Goal: Information Seeking & Learning: Learn about a topic

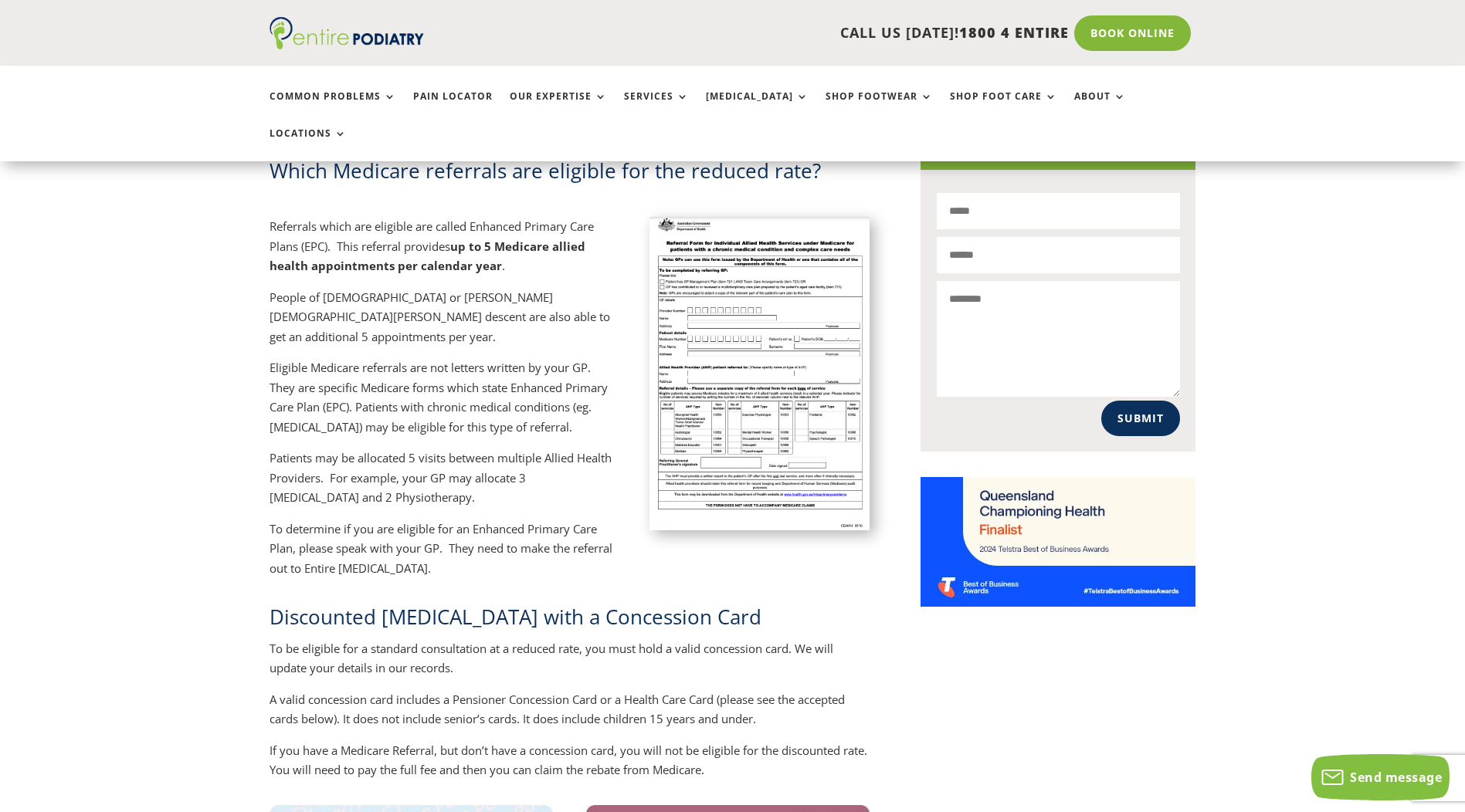
click at [702, 300] on img at bounding box center [760, 372] width 221 height 312
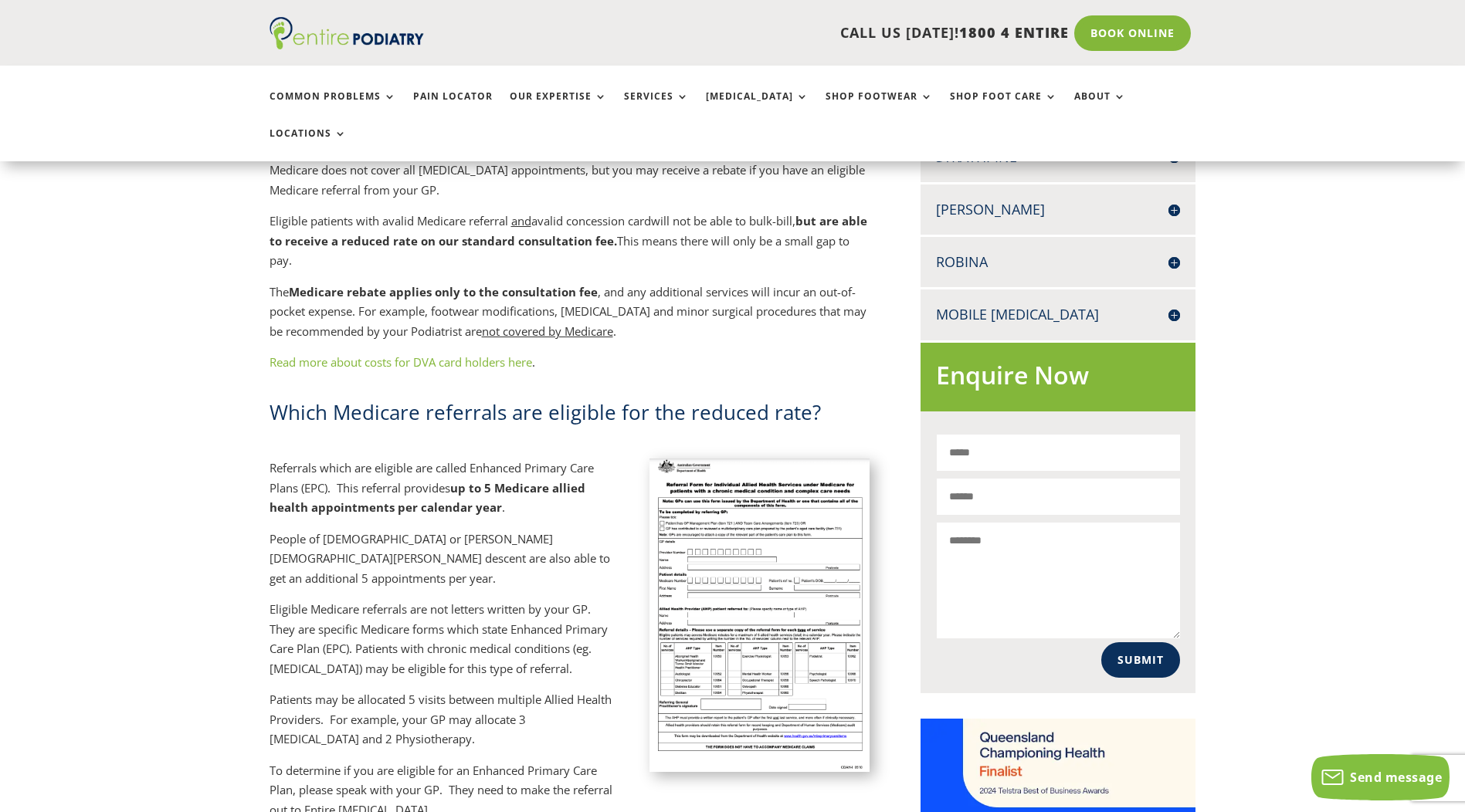
scroll to position [742, 0]
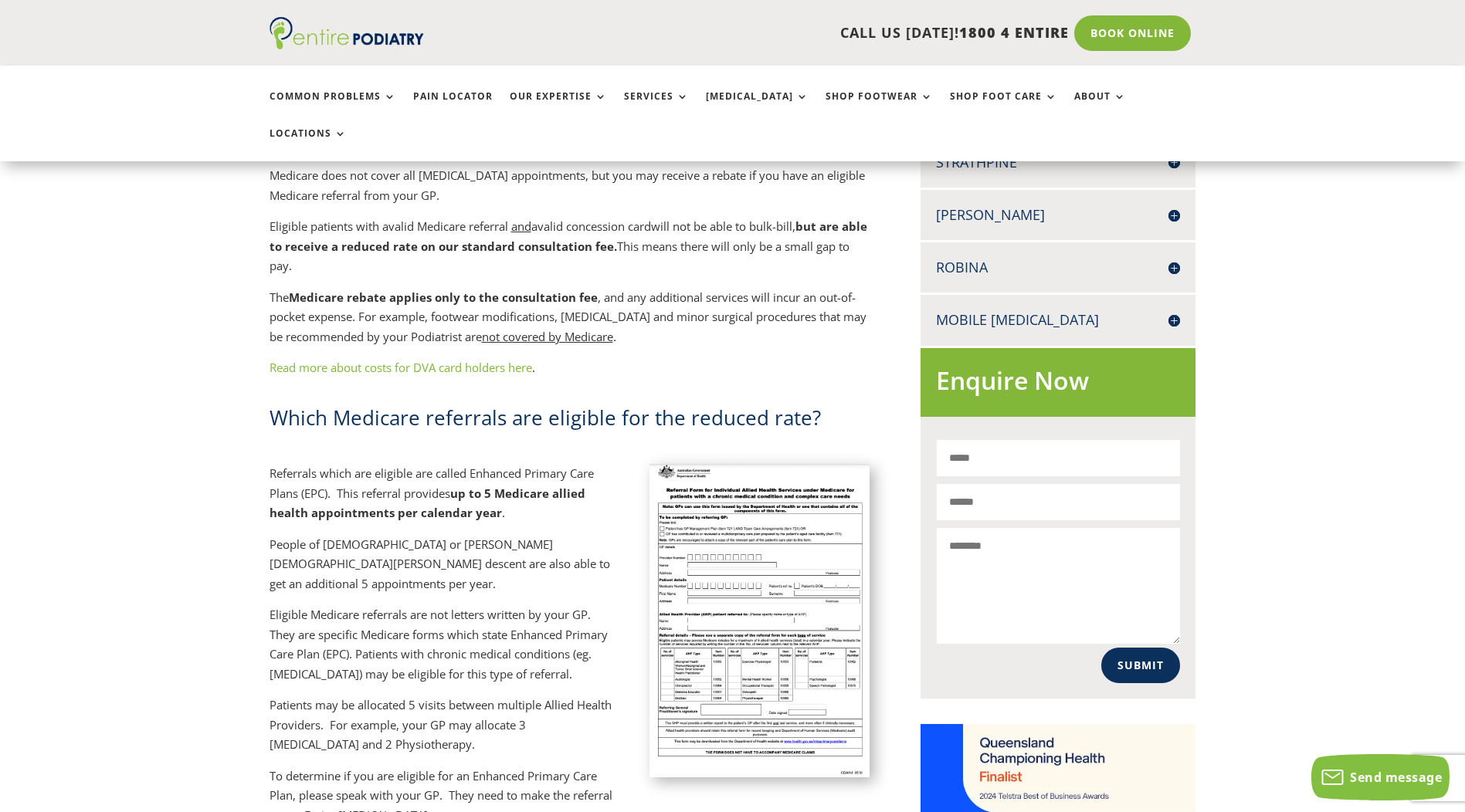
click at [755, 621] on img at bounding box center [760, 620] width 221 height 312
click at [761, 584] on img at bounding box center [760, 620] width 221 height 312
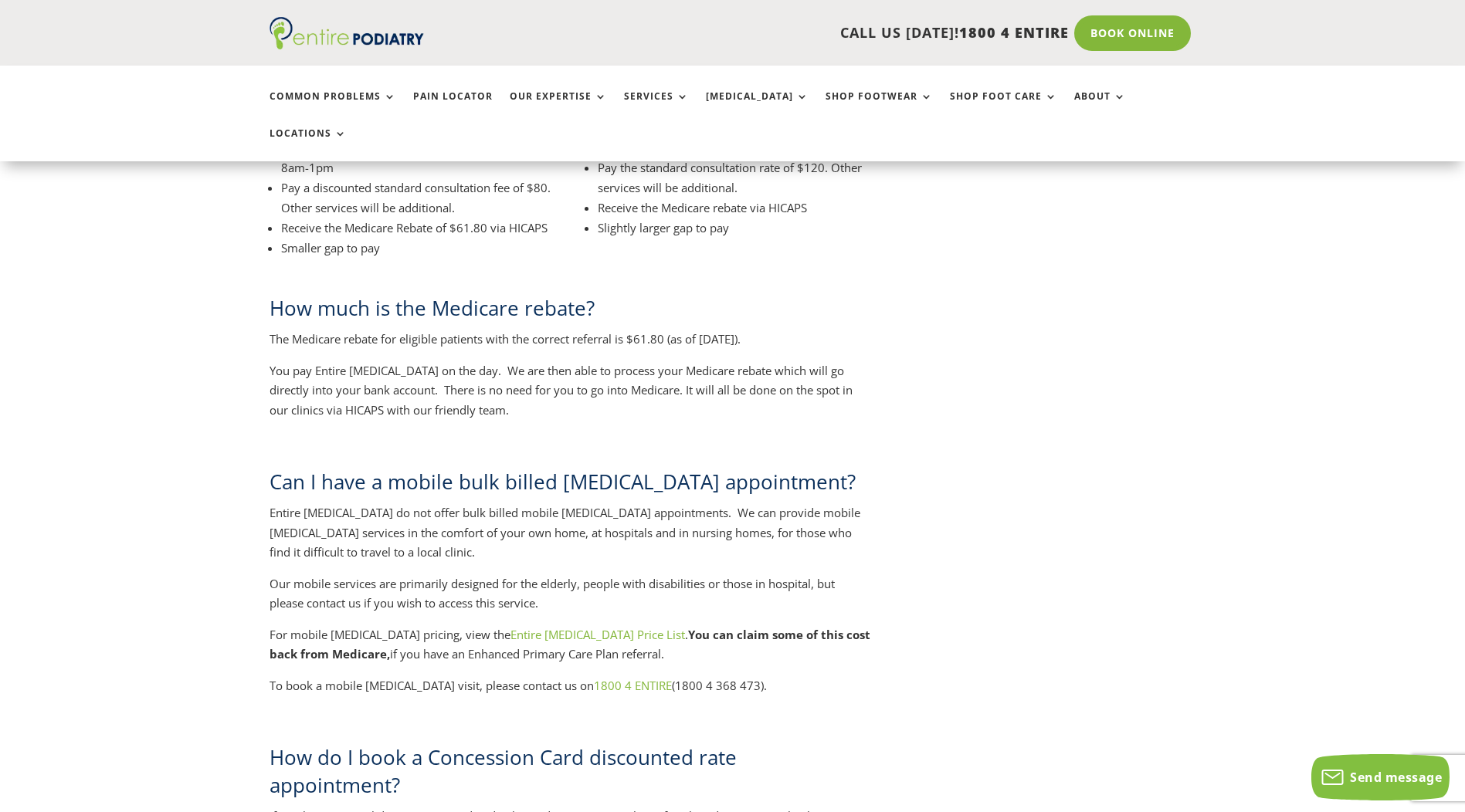
scroll to position [2472, 0]
drag, startPoint x: 524, startPoint y: 538, endPoint x: 490, endPoint y: 517, distance: 40.0
click at [490, 573] on p "Our mobile services are primarily designed for the elderly, people with disabil…" at bounding box center [570, 598] width 601 height 51
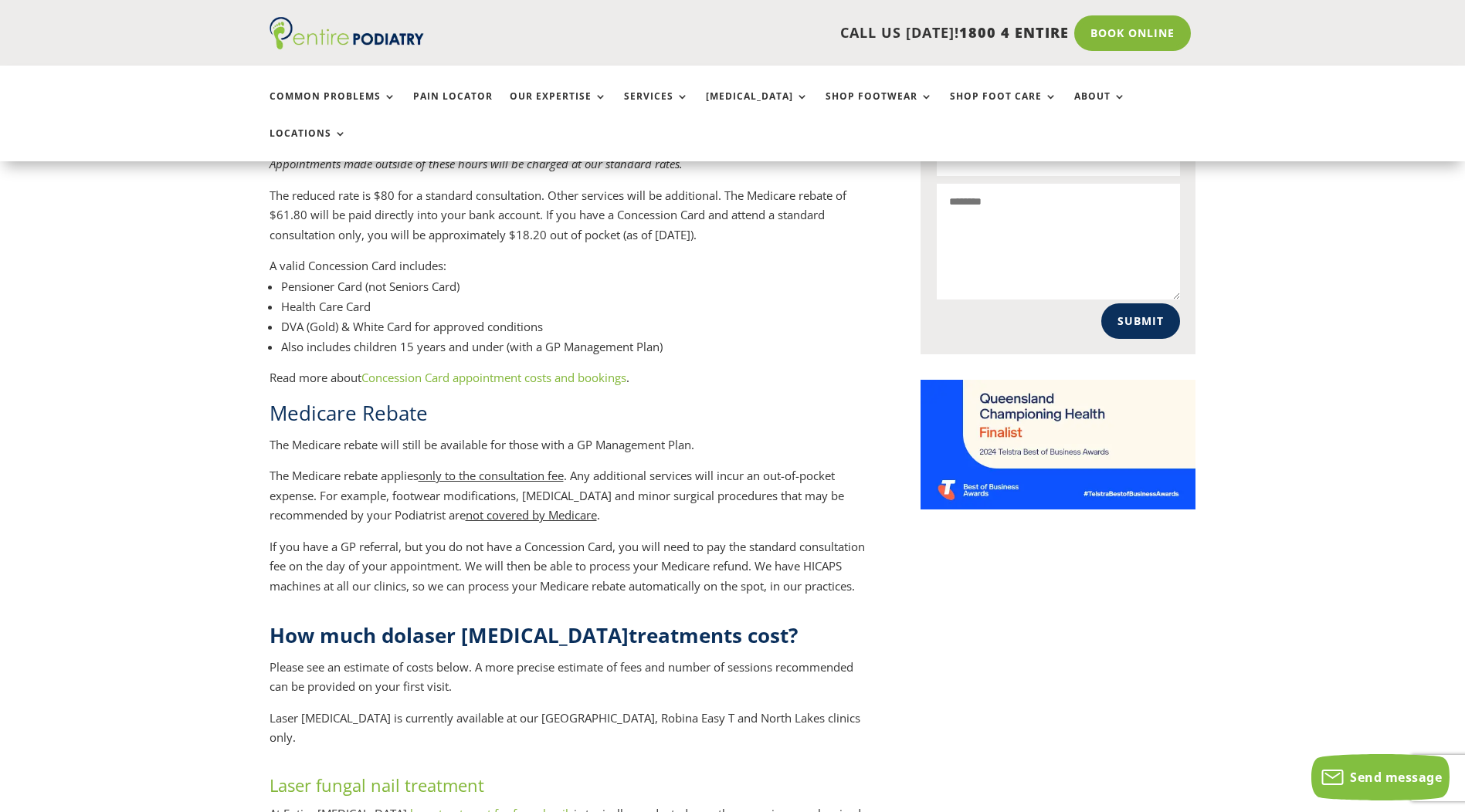
scroll to position [1047, 0]
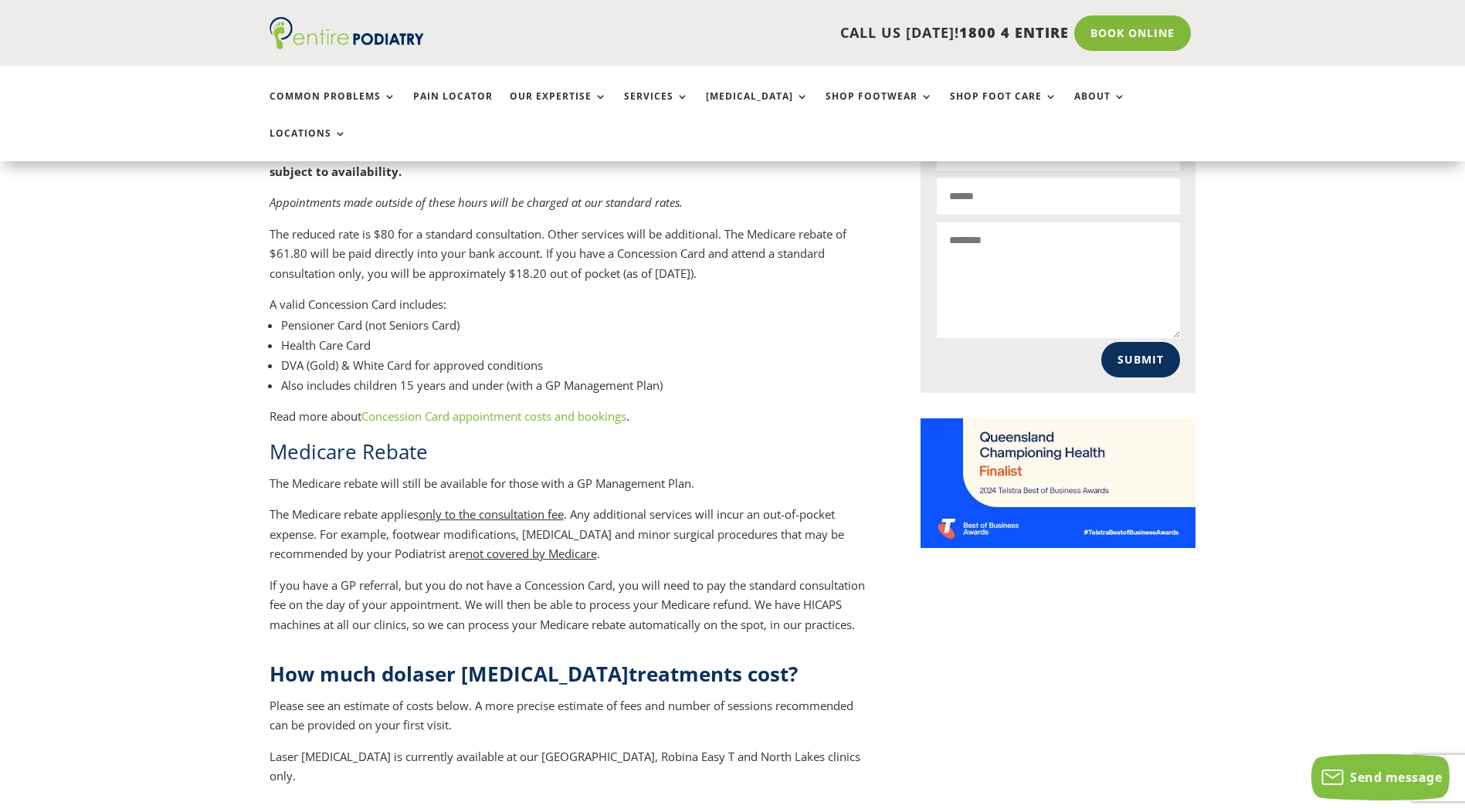
click at [589, 407] on p "Read more about Concession Card appointment costs and bookings ." at bounding box center [570, 423] width 601 height 31
click at [593, 408] on link "Concession Card appointment costs and bookings" at bounding box center [494, 416] width 265 height 16
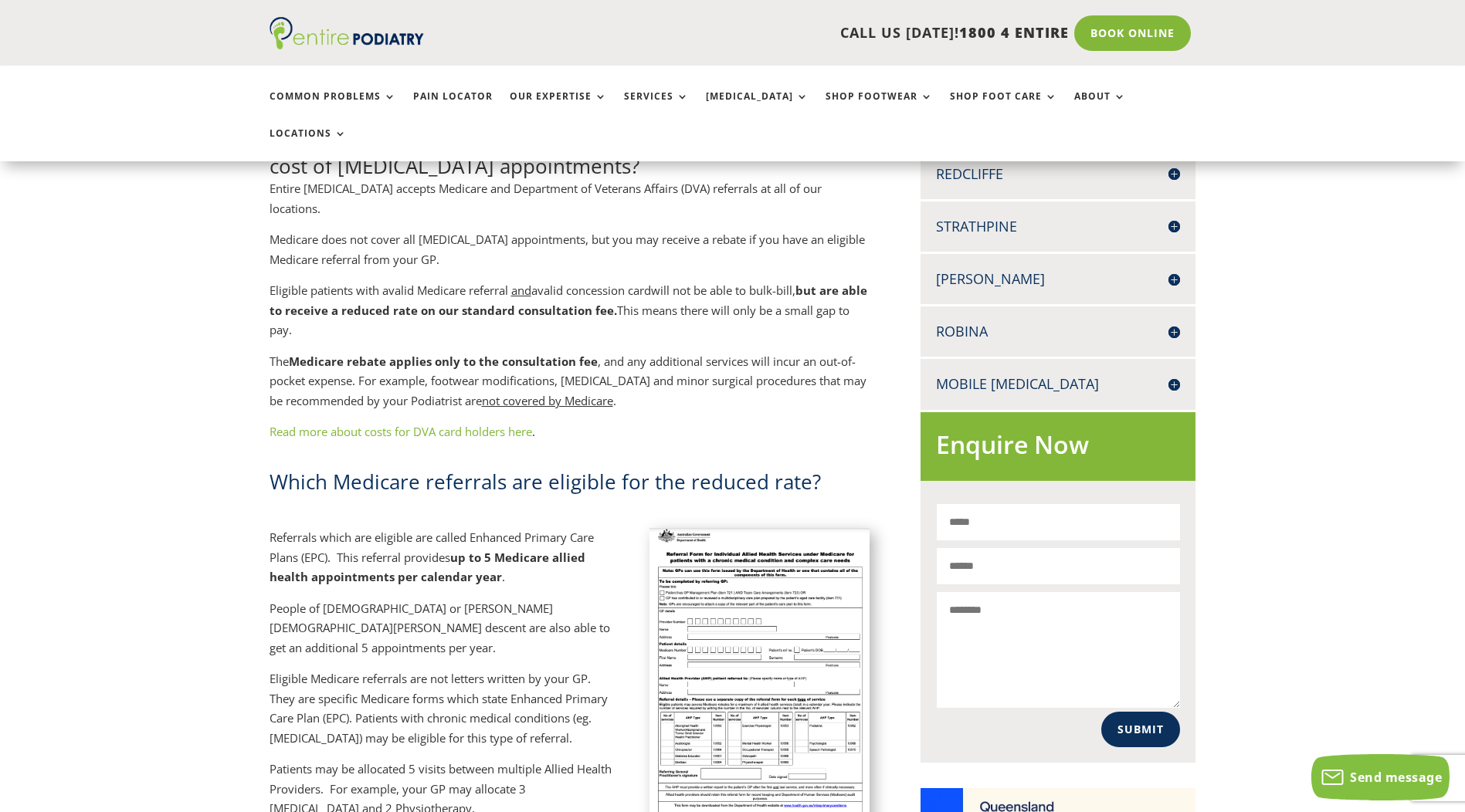
scroll to position [680, 0]
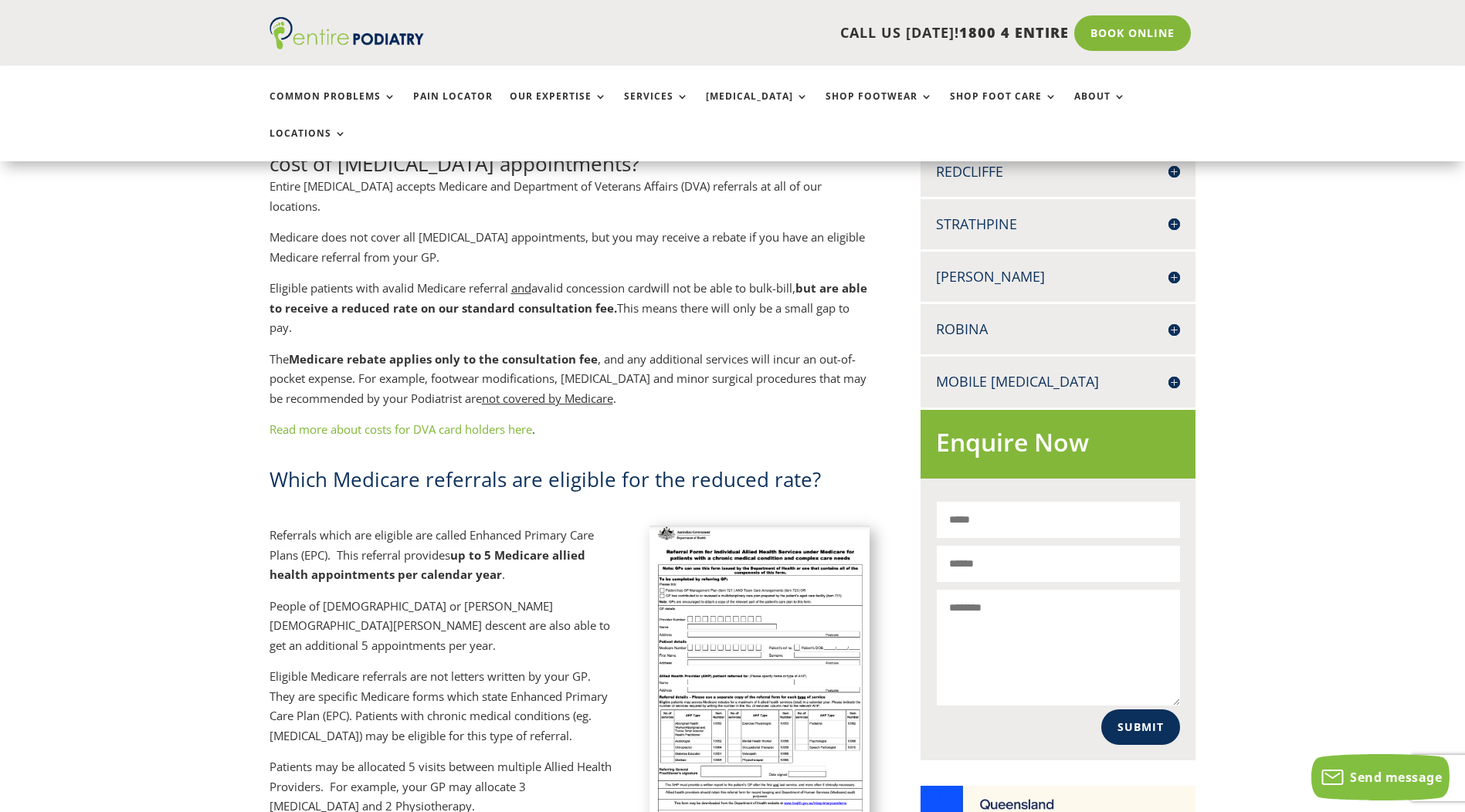
click at [761, 556] on img at bounding box center [760, 681] width 221 height 312
